Goal: Information Seeking & Learning: Find contact information

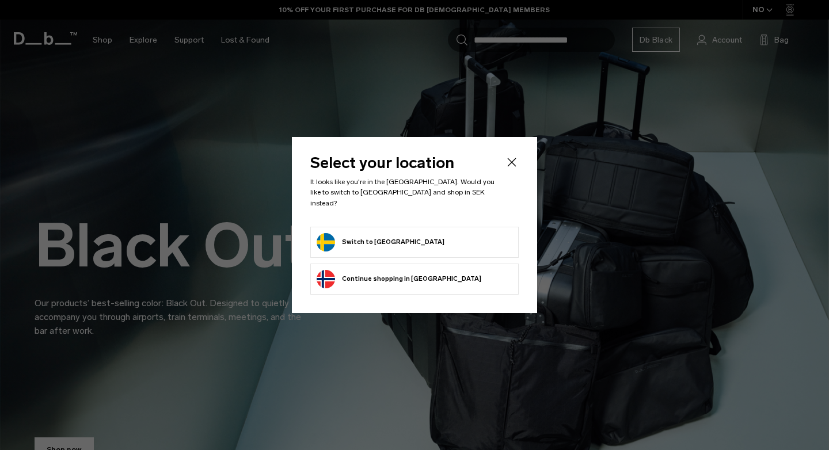
click at [344, 237] on button "Switch to Sweden" at bounding box center [381, 242] width 128 height 18
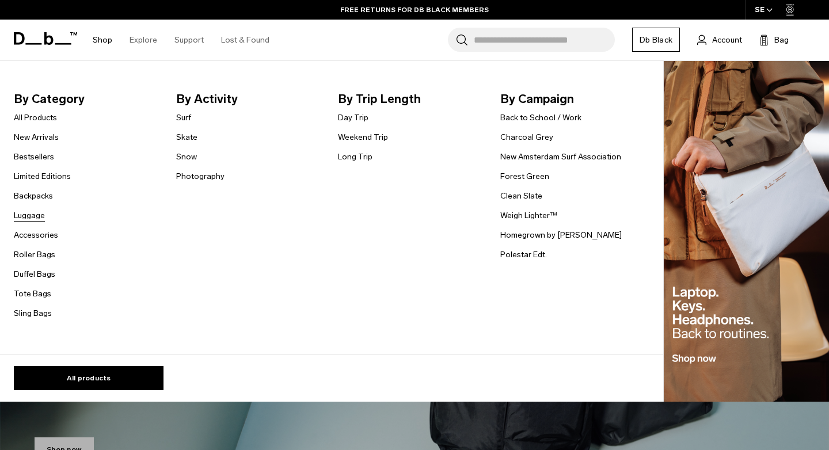
click at [31, 214] on link "Luggage" at bounding box center [29, 216] width 31 height 12
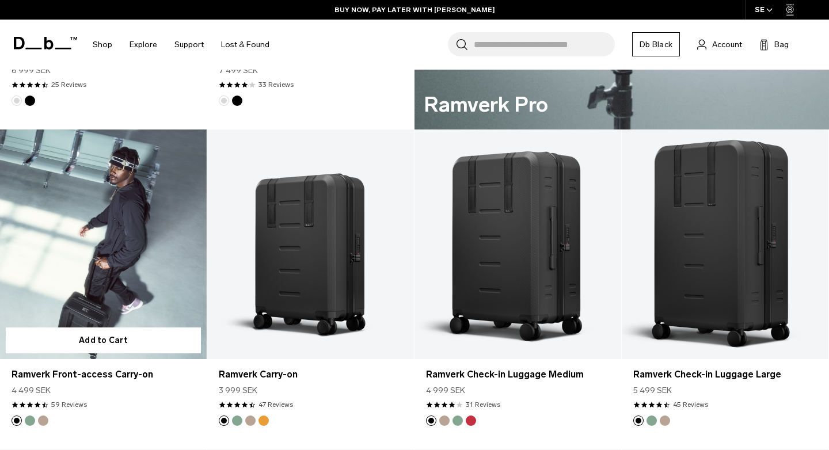
scroll to position [802, 0]
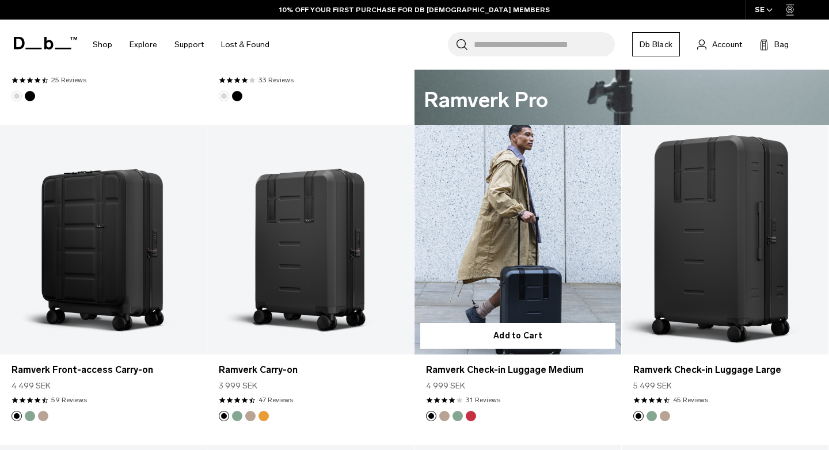
click at [501, 242] on link "Ramverk Check-in Luggage Medium" at bounding box center [518, 240] width 207 height 230
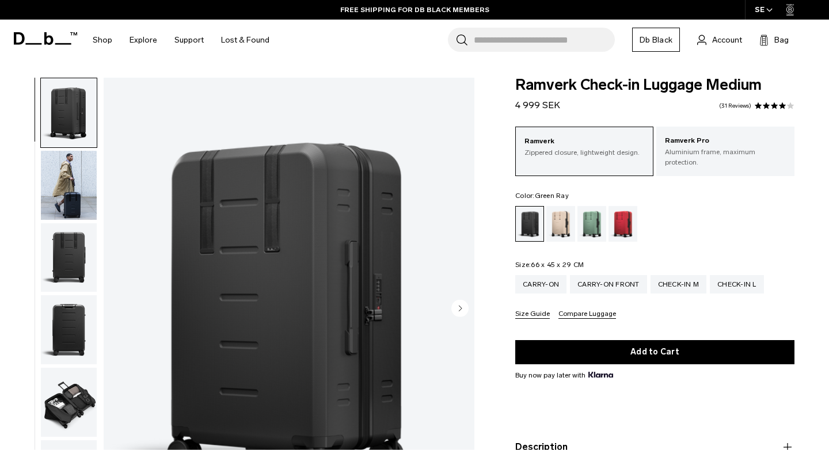
click at [586, 221] on div "Green Ray" at bounding box center [592, 224] width 29 height 36
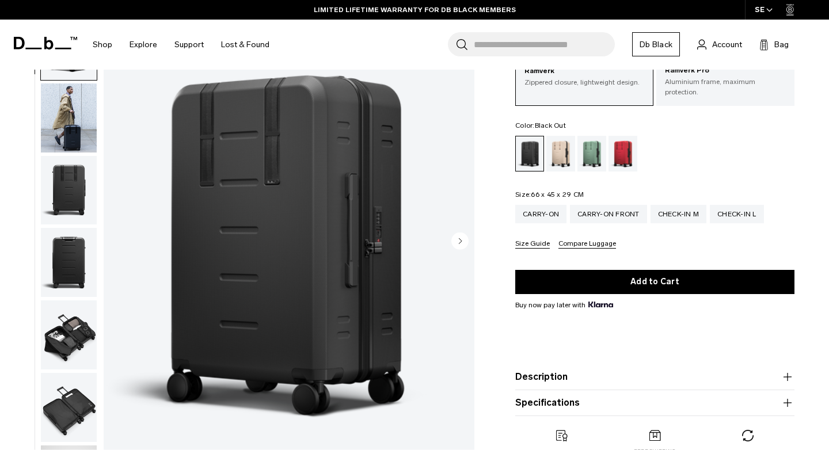
scroll to position [70, 0]
click at [707, 77] on p "Ramverk Pro" at bounding box center [725, 71] width 121 height 12
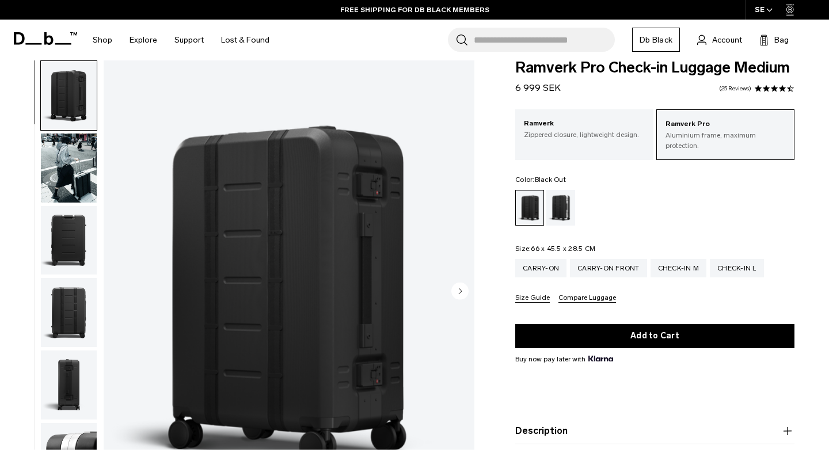
scroll to position [55, 0]
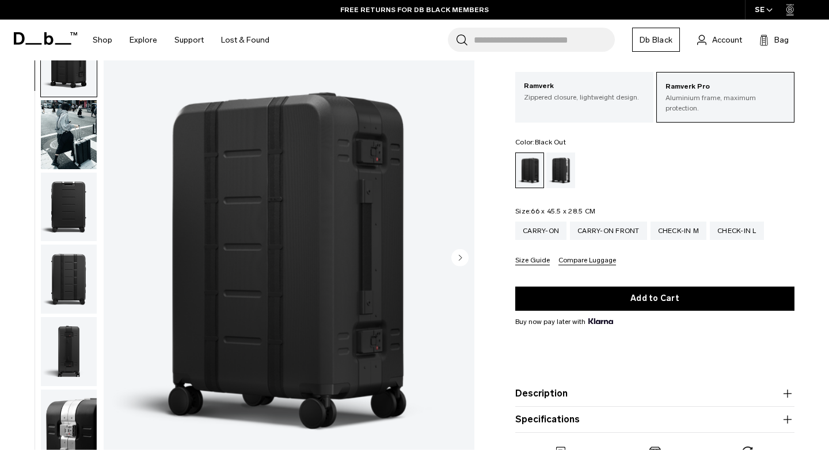
click at [463, 252] on circle "Next slide" at bounding box center [460, 257] width 17 height 17
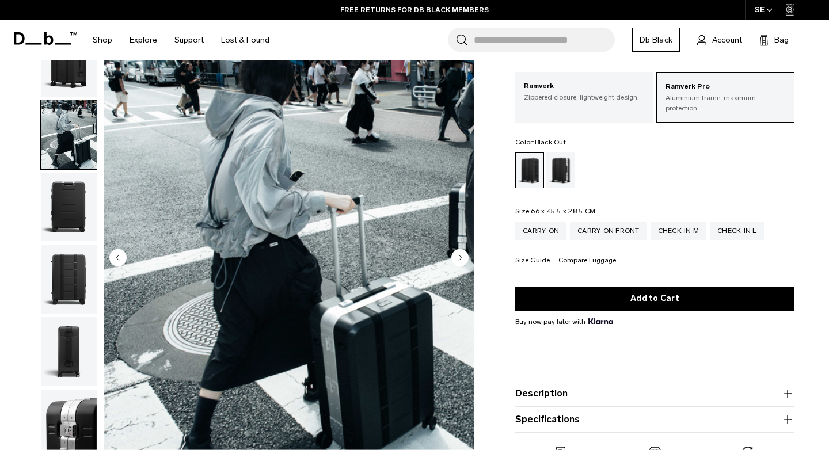
scroll to position [73, 0]
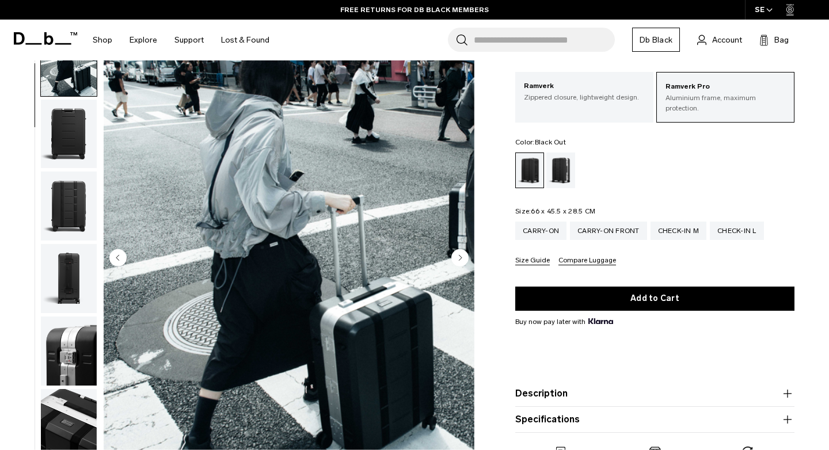
click at [458, 249] on circle "Next slide" at bounding box center [460, 257] width 17 height 17
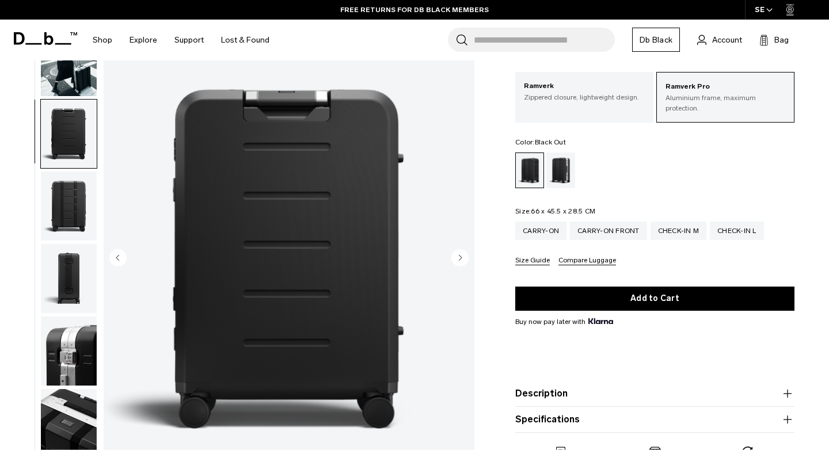
scroll to position [147, 0]
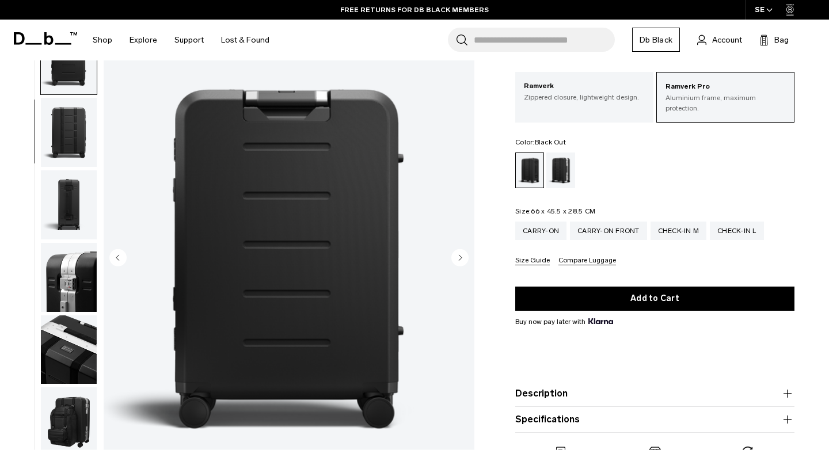
click at [458, 249] on circle "Next slide" at bounding box center [460, 257] width 17 height 17
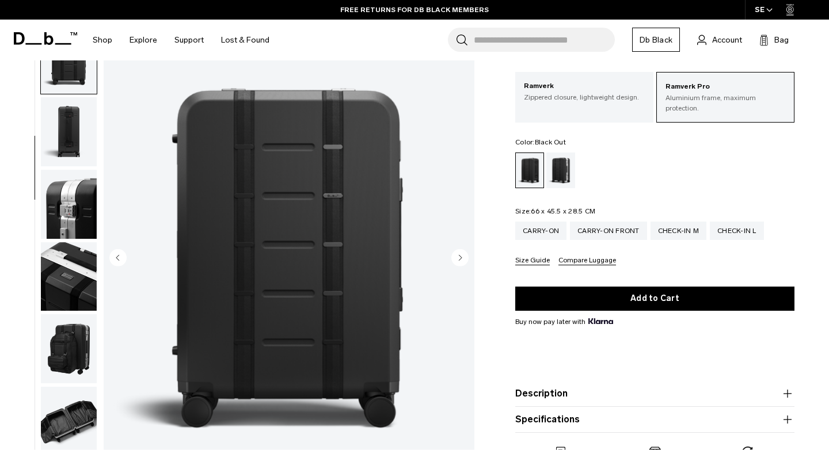
click at [458, 249] on circle "Next slide" at bounding box center [460, 257] width 17 height 17
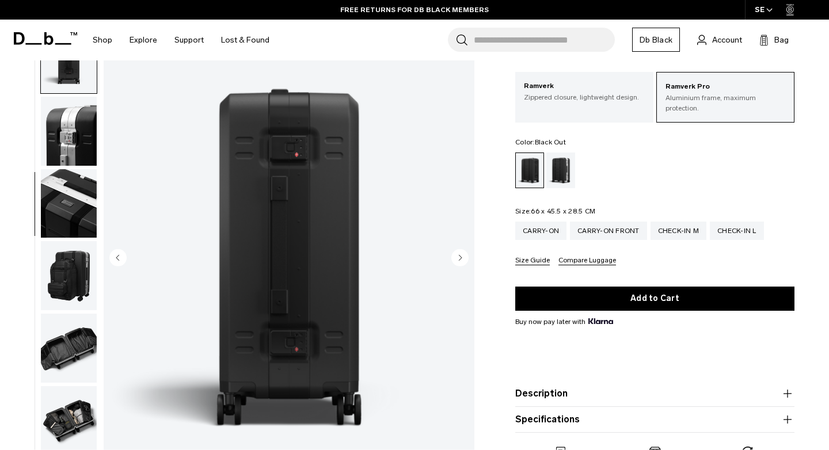
scroll to position [0, 0]
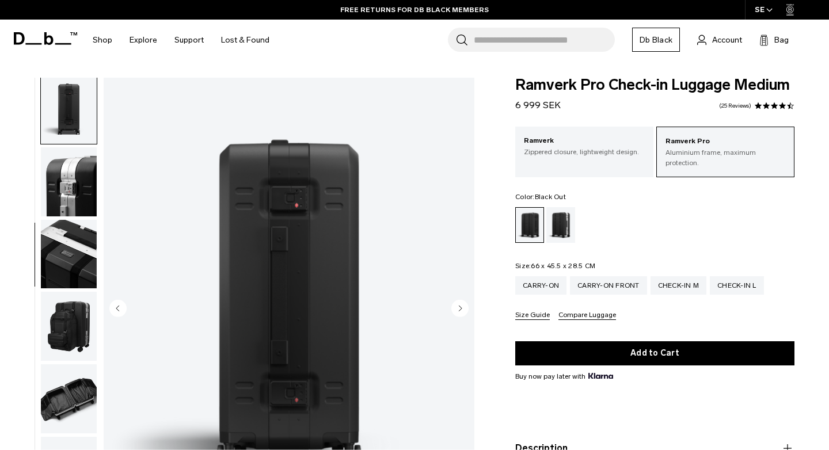
click at [69, 159] on img "button" at bounding box center [69, 181] width 56 height 69
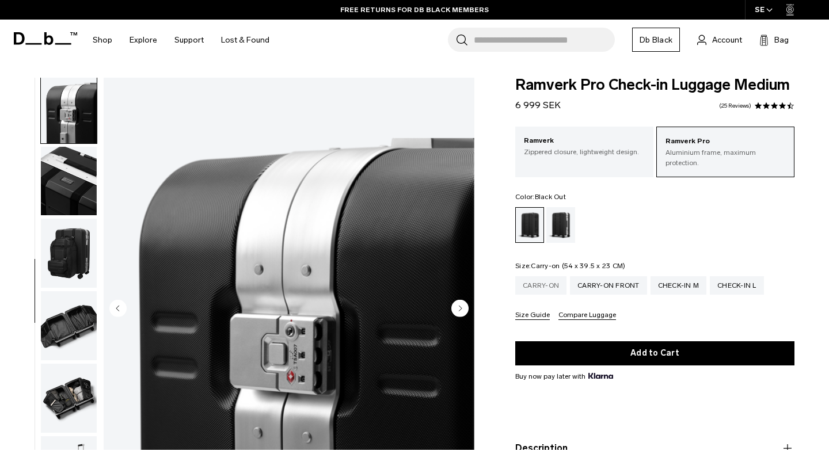
click at [545, 276] on div "Carry-on" at bounding box center [541, 285] width 51 height 18
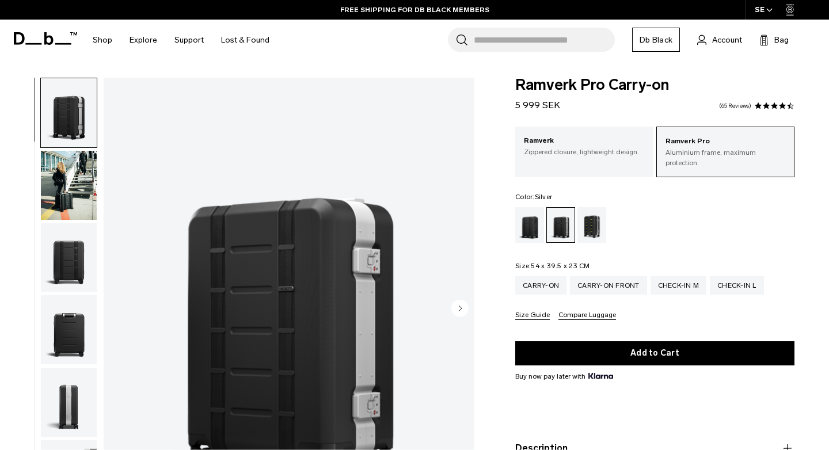
scroll to position [338, 0]
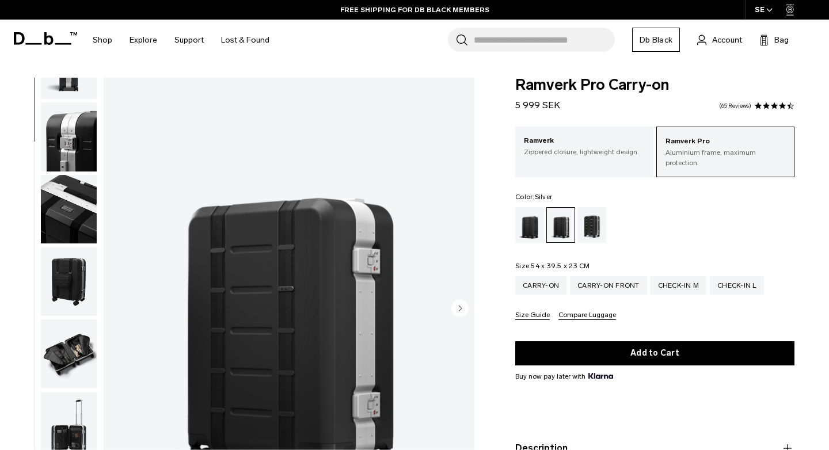
click at [77, 350] on img "button" at bounding box center [69, 354] width 56 height 69
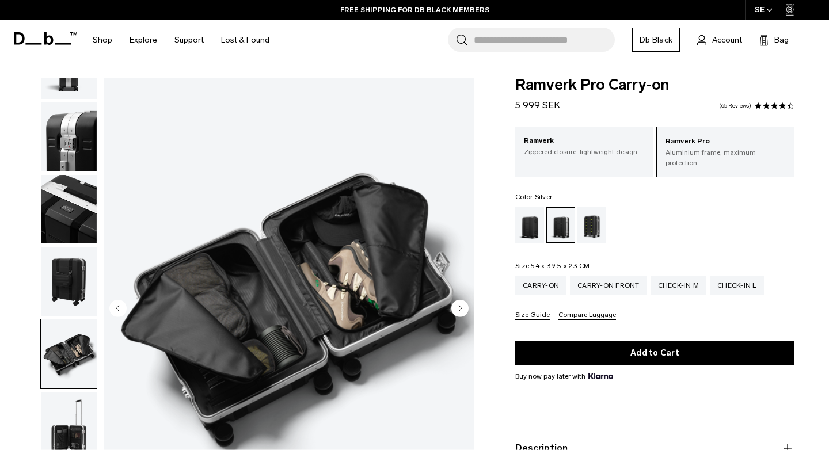
scroll to position [560, 0]
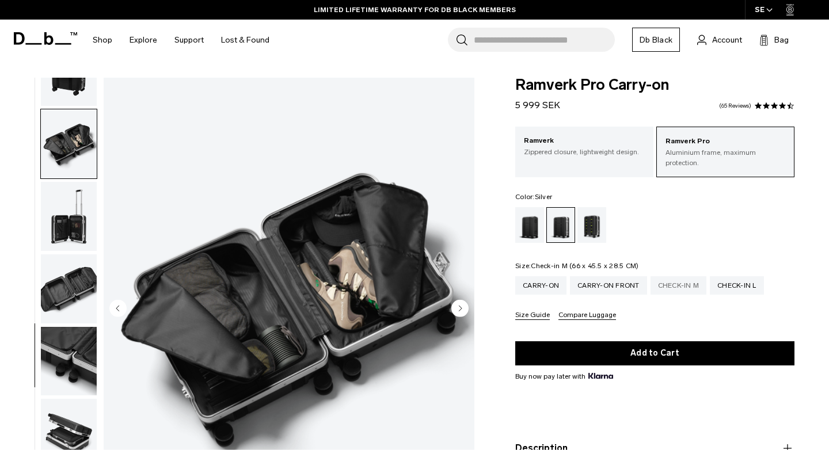
click at [680, 276] on div "Check-in M" at bounding box center [679, 285] width 56 height 18
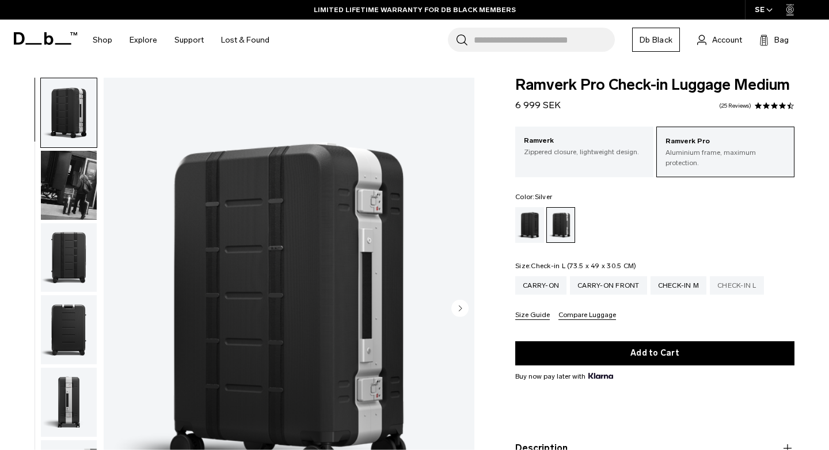
click at [747, 277] on div "Check-in L" at bounding box center [737, 285] width 54 height 18
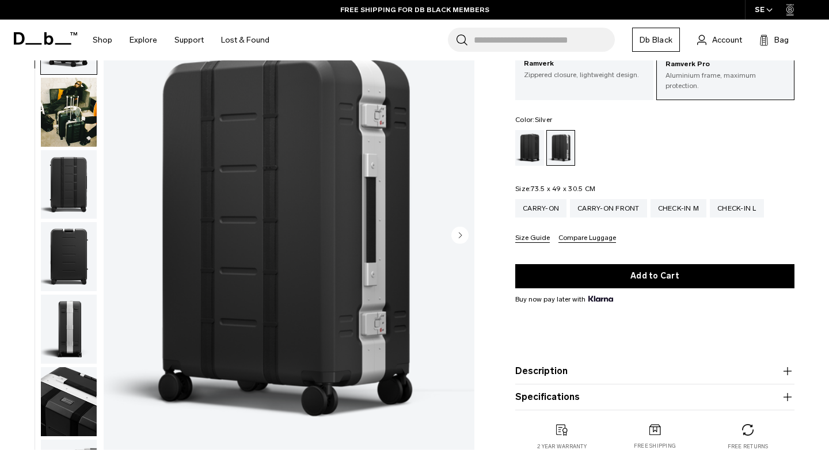
scroll to position [3, 0]
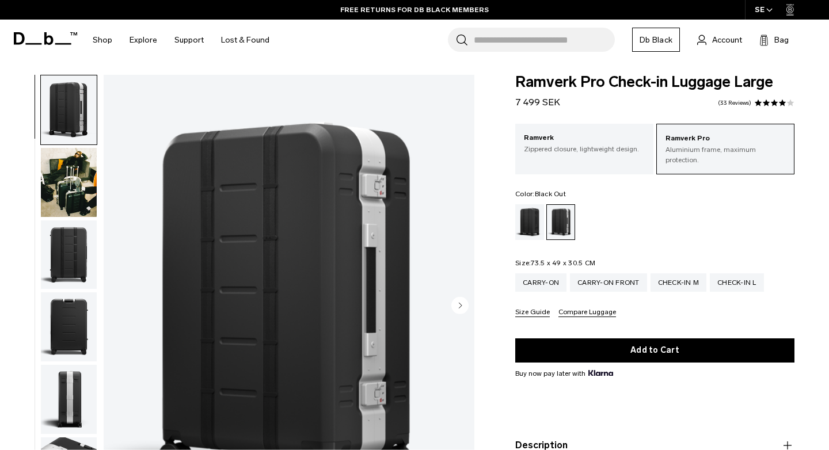
click at [528, 208] on div "Black Out" at bounding box center [530, 222] width 29 height 36
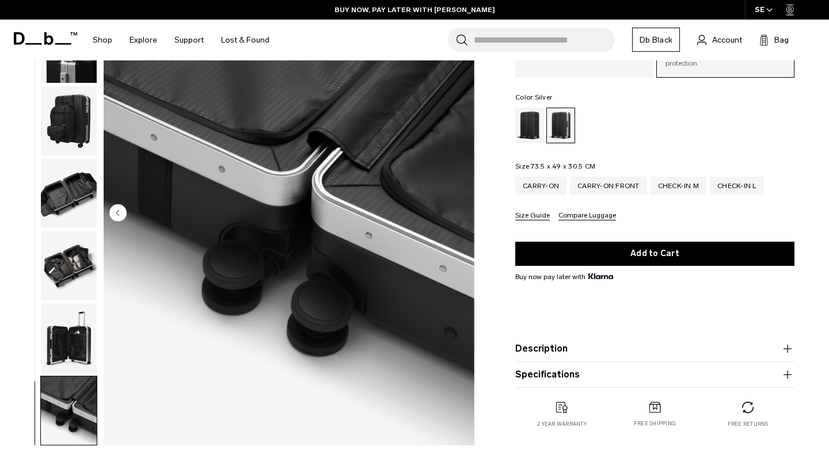
scroll to position [97, 0]
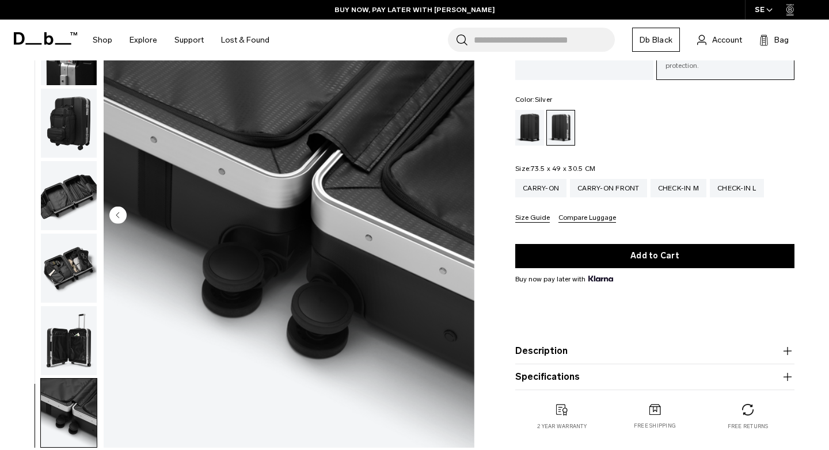
click at [529, 214] on button "Size Guide" at bounding box center [533, 218] width 35 height 9
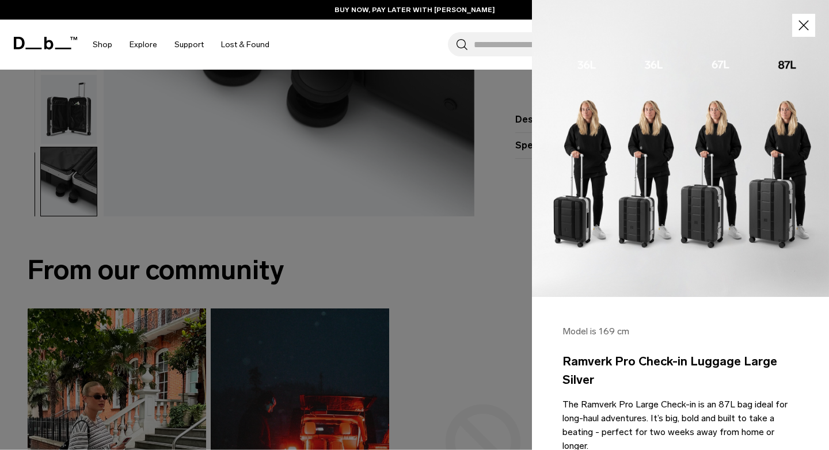
scroll to position [0, 0]
click at [801, 20] on icon "button" at bounding box center [804, 25] width 17 height 17
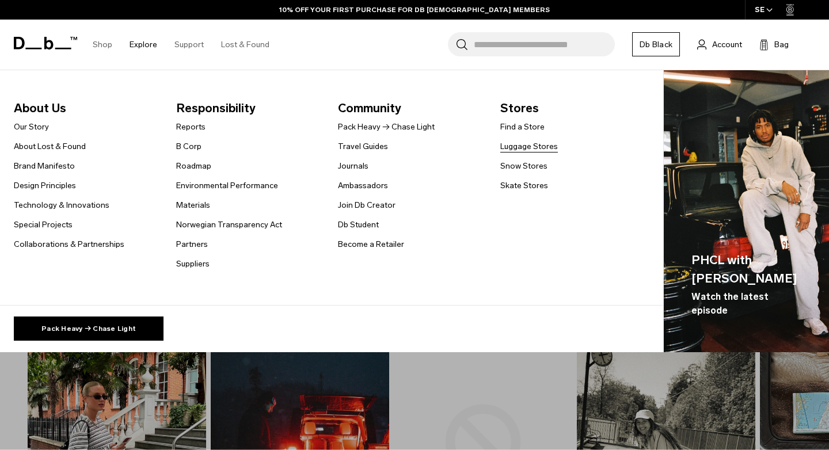
click at [526, 146] on link "Luggage Stores" at bounding box center [530, 147] width 58 height 12
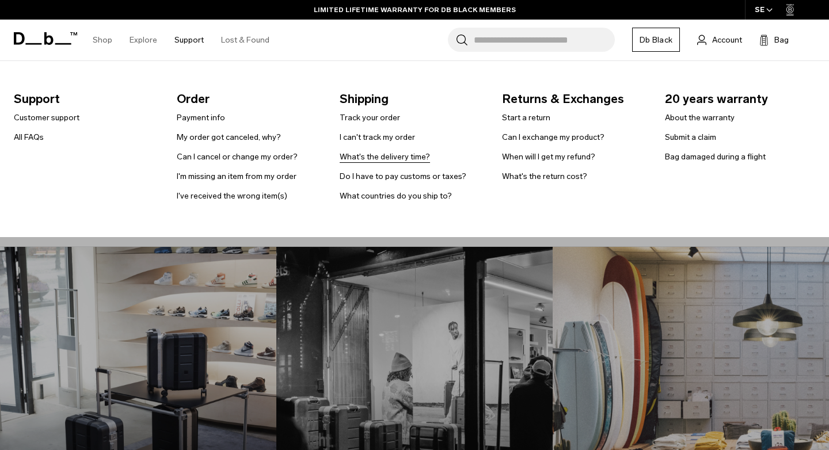
click at [366, 155] on link "What's the delivery time?" at bounding box center [385, 157] width 90 height 12
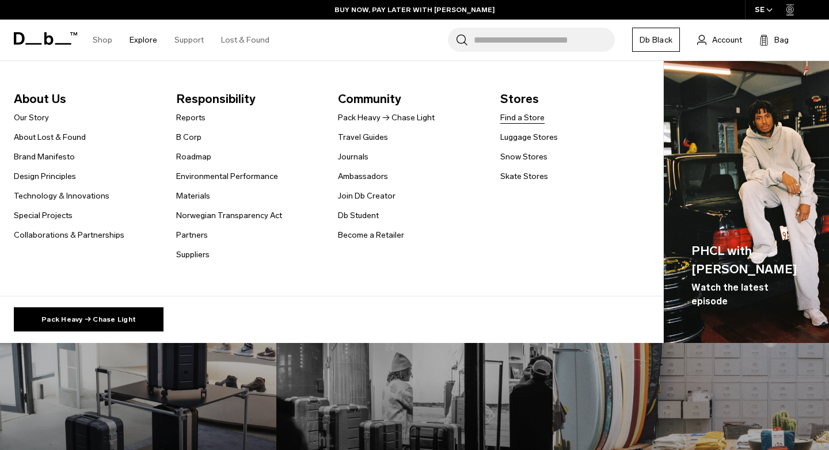
click at [517, 115] on link "Find a Store" at bounding box center [523, 118] width 44 height 12
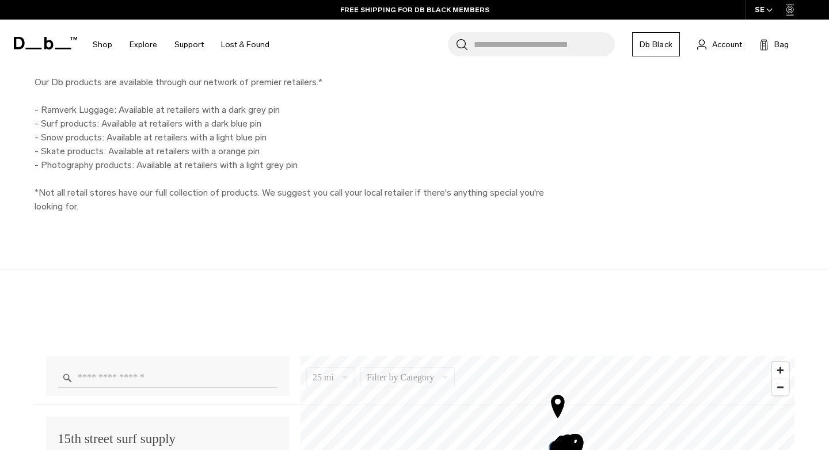
click at [168, 368] on input "Enter a location" at bounding box center [168, 378] width 220 height 20
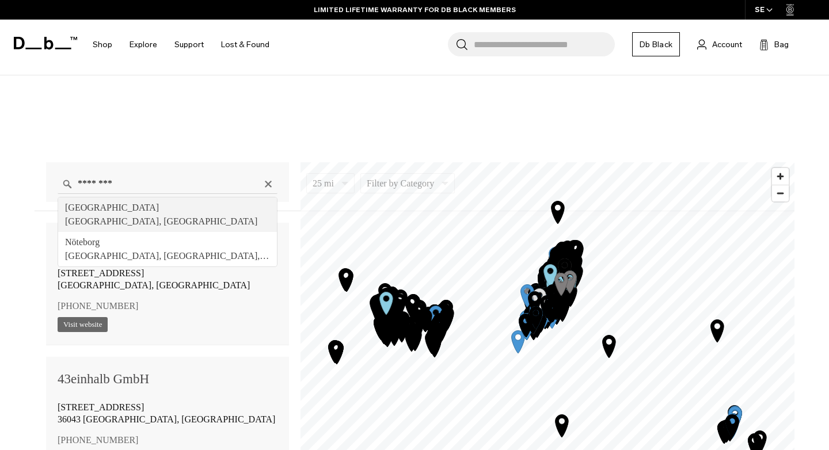
type input "**********"
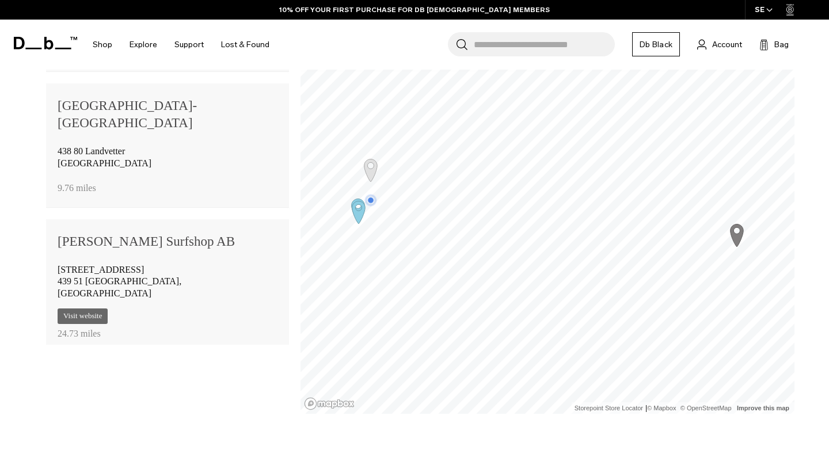
scroll to position [854, 0]
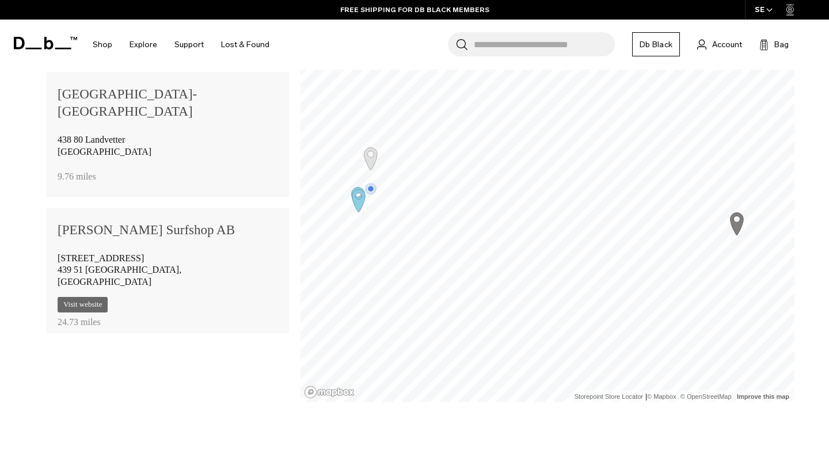
click at [734, 221] on icon "Map marker" at bounding box center [737, 224] width 13 height 22
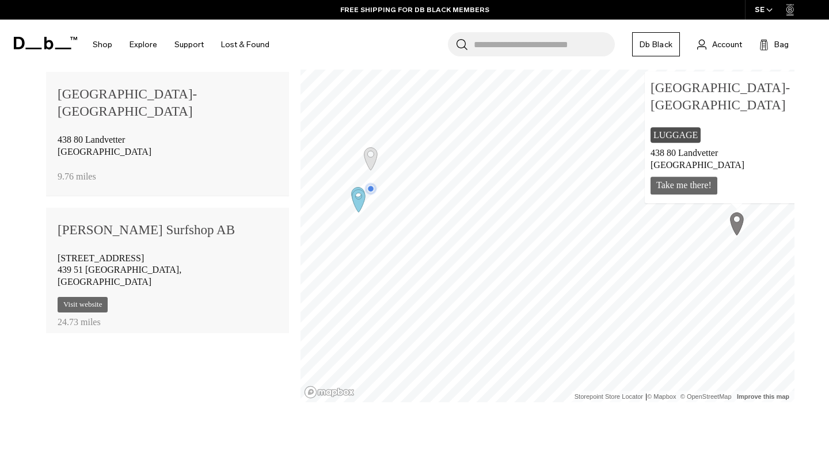
scroll to position [456, 0]
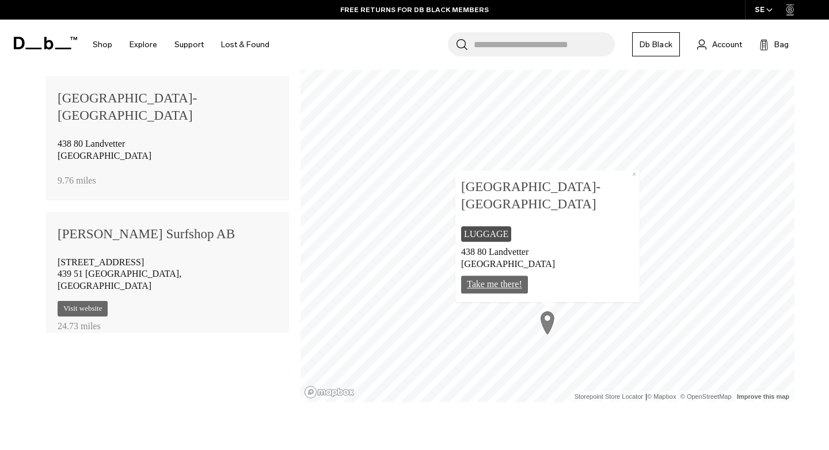
click at [511, 285] on link "Take me there!" at bounding box center [494, 285] width 67 height 18
click at [103, 135] on div "438 80 Landvetter [GEOGRAPHIC_DATA]" at bounding box center [168, 150] width 220 height 30
click at [98, 139] on span "438 80 Landvetter" at bounding box center [91, 144] width 67 height 10
click at [492, 239] on span "Luggage" at bounding box center [486, 234] width 44 height 9
click at [495, 215] on b "[GEOGRAPHIC_DATA]-[GEOGRAPHIC_DATA]" at bounding box center [547, 195] width 173 height 39
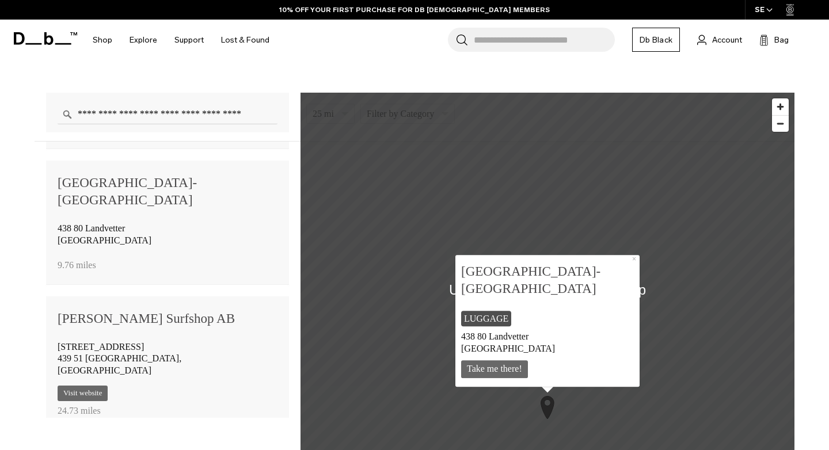
scroll to position [791, 0]
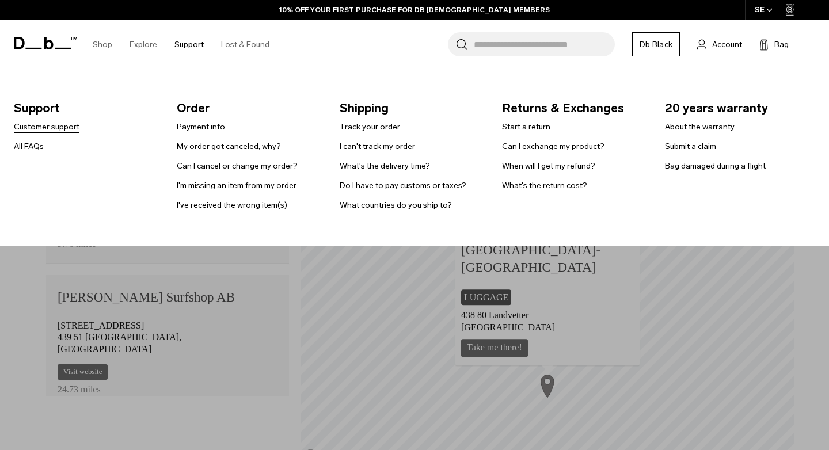
click at [59, 123] on link "Customer support" at bounding box center [47, 127] width 66 height 12
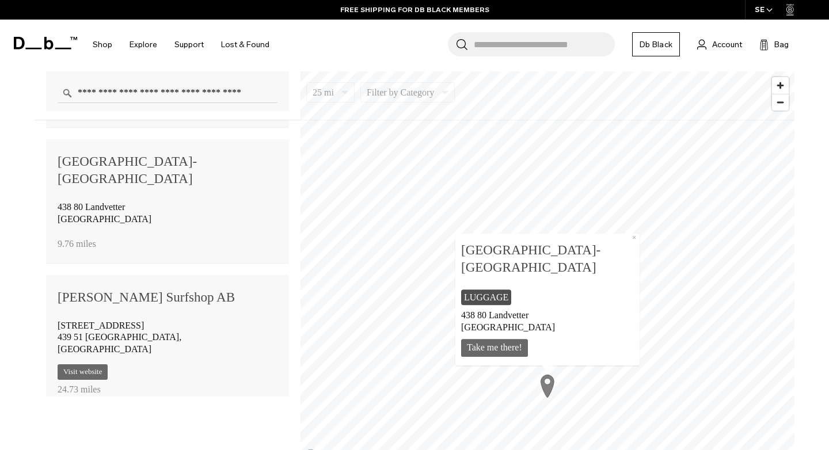
click at [658, 43] on link "Db Black" at bounding box center [656, 44] width 48 height 24
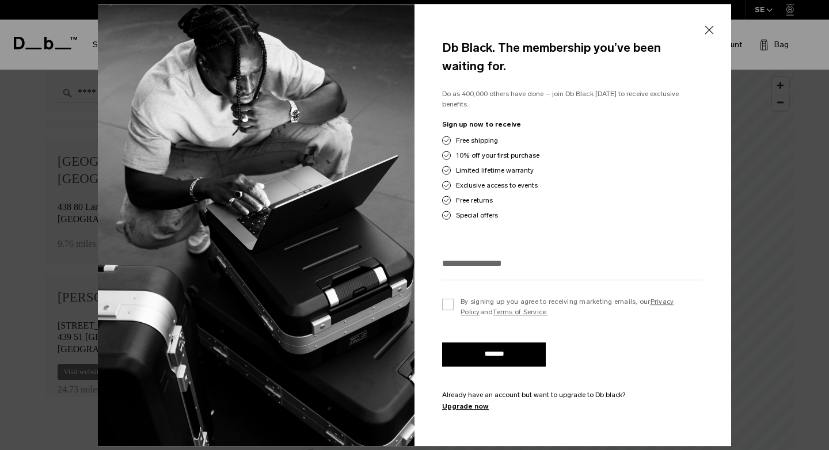
click at [705, 35] on button "Close" at bounding box center [709, 30] width 14 height 24
